Goal: Task Accomplishment & Management: Manage account settings

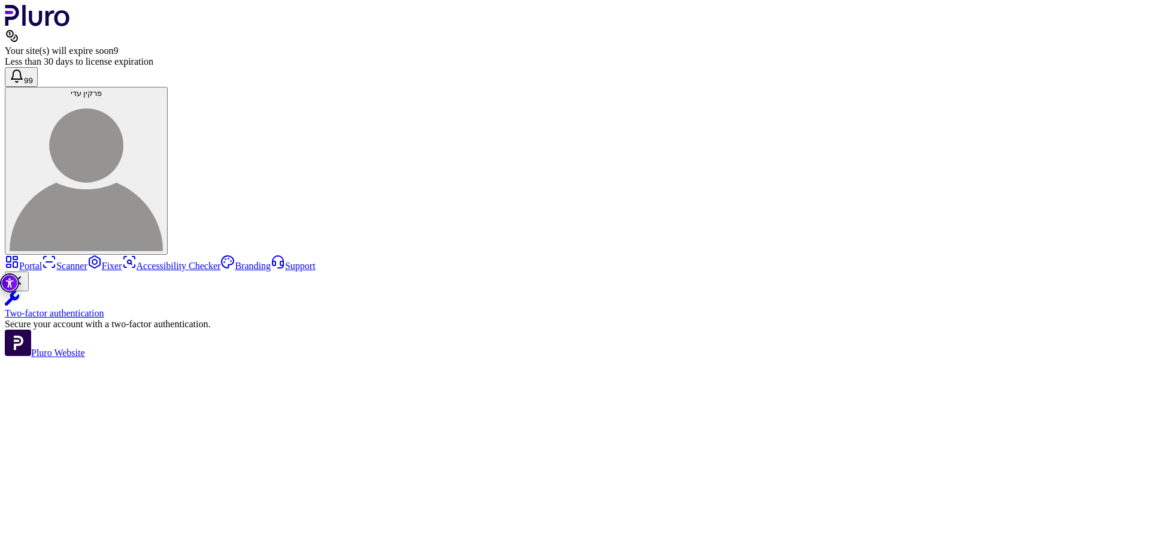
type input "*"
type input "**"
type input "*"
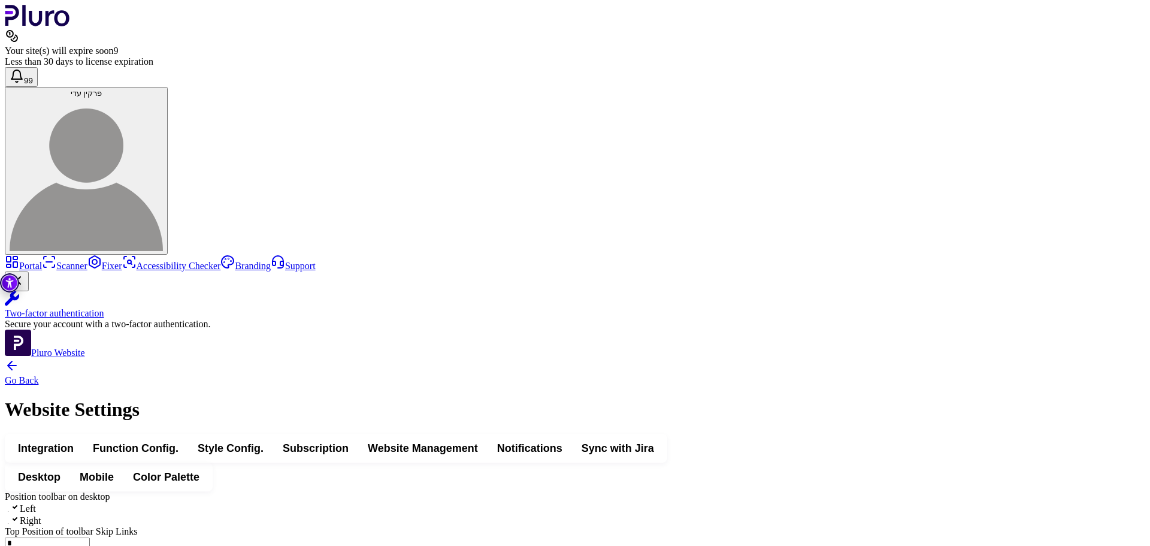
click at [74, 441] on span "Integration" at bounding box center [46, 448] width 56 height 14
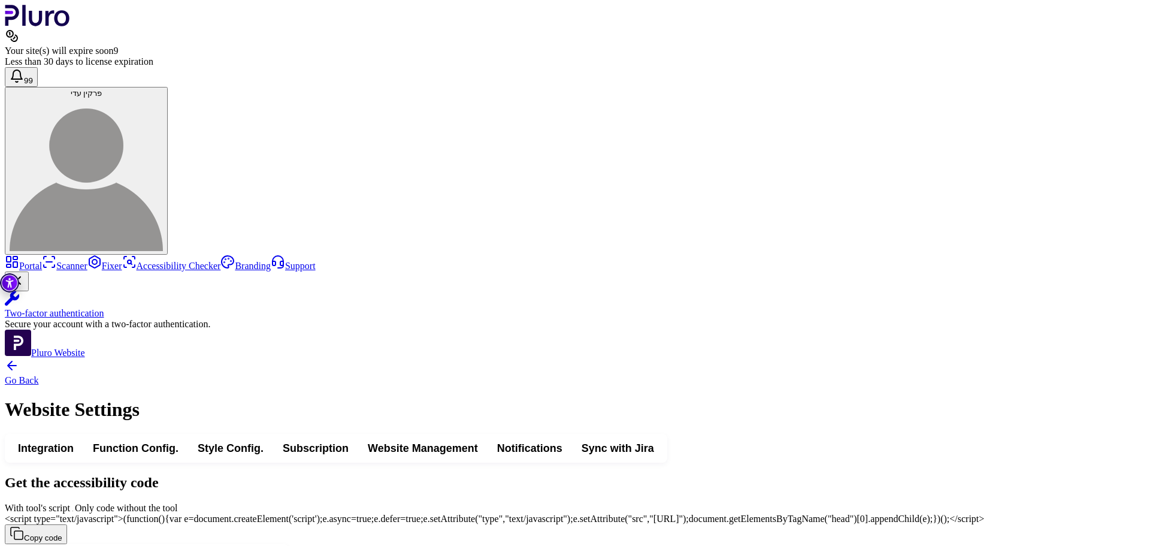
click at [840, 513] on span "<script type="text/javascript">(function(){var e=document.createElement('script…" at bounding box center [494, 518] width 979 height 10
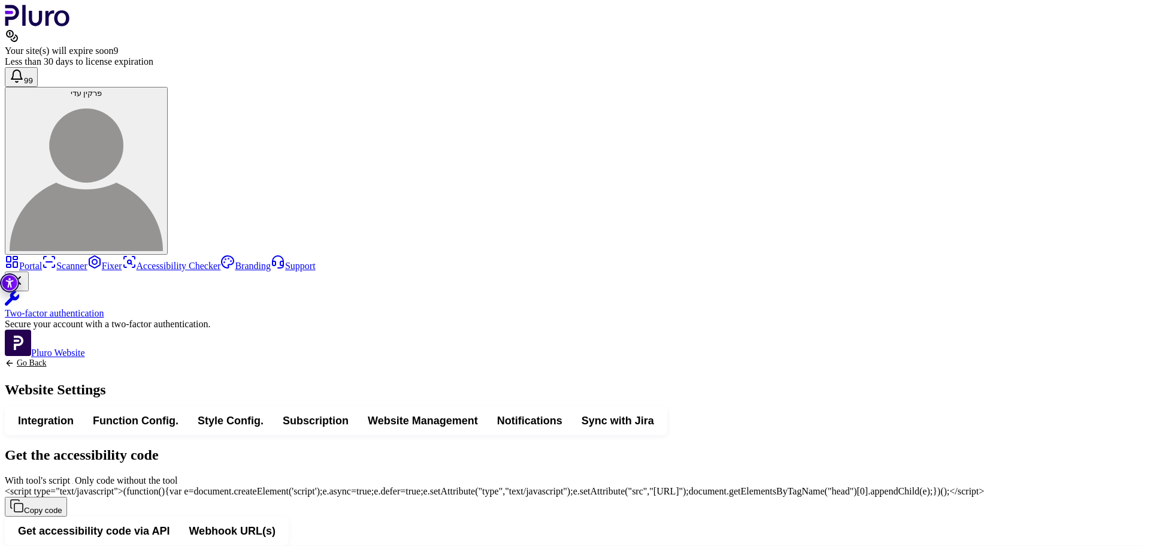
click at [840, 486] on span "<script type="text/javascript">(function(){var e=document.createElement('script…" at bounding box center [494, 491] width 979 height 10
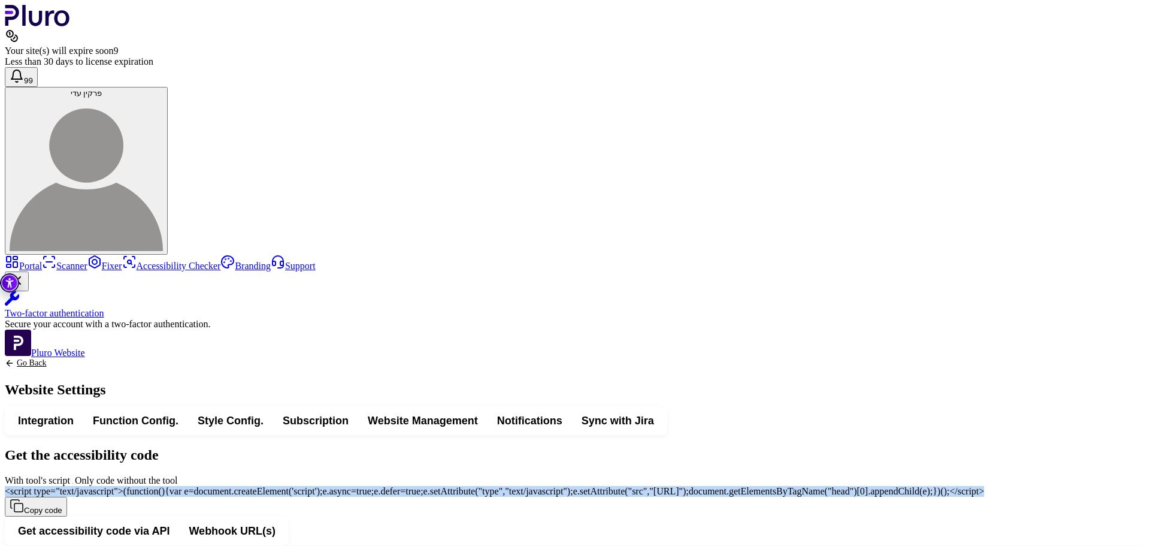
click at [840, 486] on span "<script type="text/javascript">(function(){var e=document.createElement('script…" at bounding box center [494, 491] width 979 height 10
copy div "<script type="text/javascript">(function(){var e=document.createElement('script…"
